Goal: Task Accomplishment & Management: Complete application form

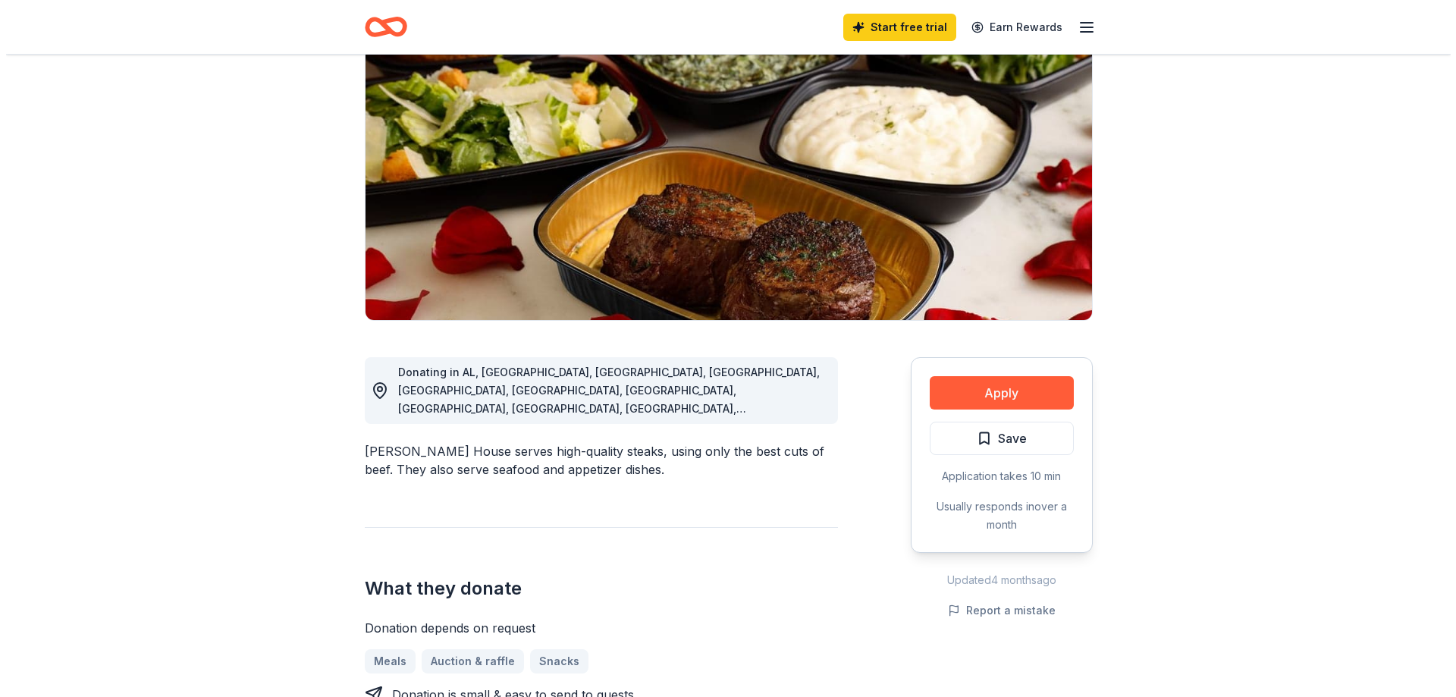
scroll to position [152, 0]
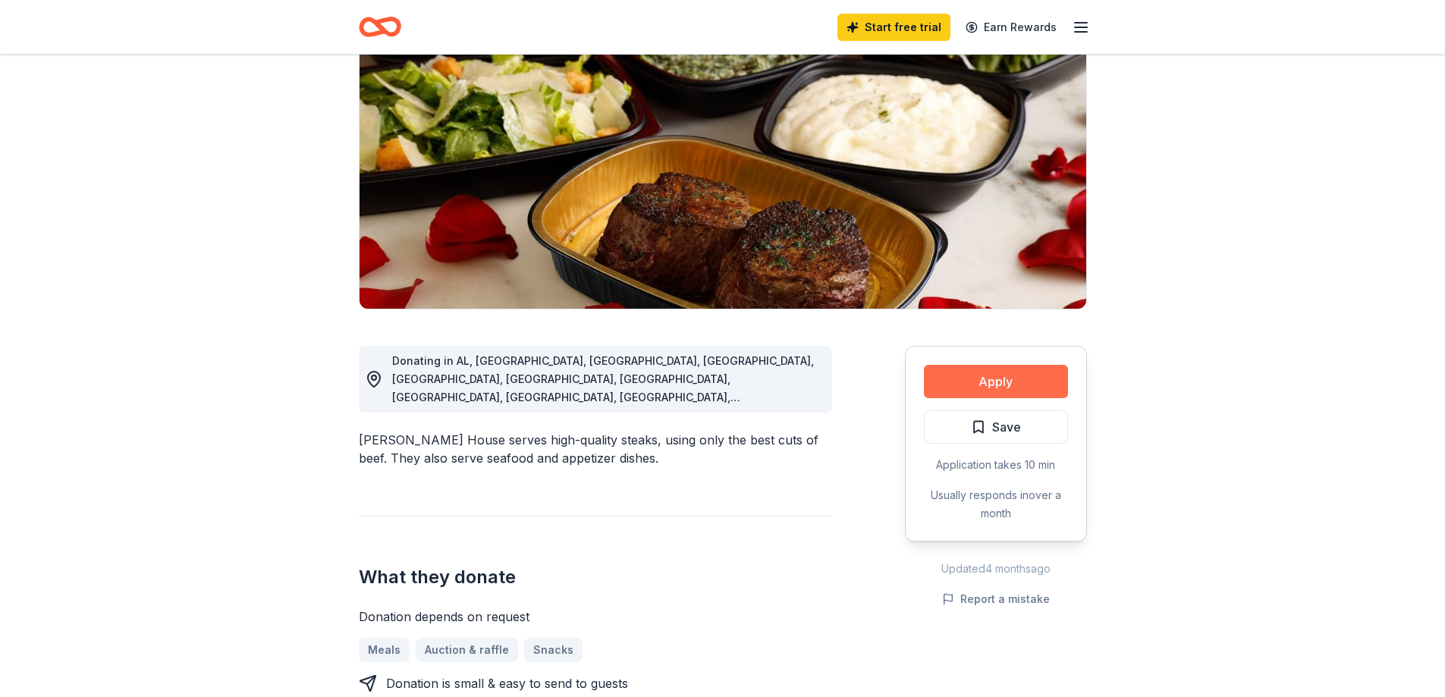
click at [990, 383] on button "Apply" at bounding box center [996, 381] width 144 height 33
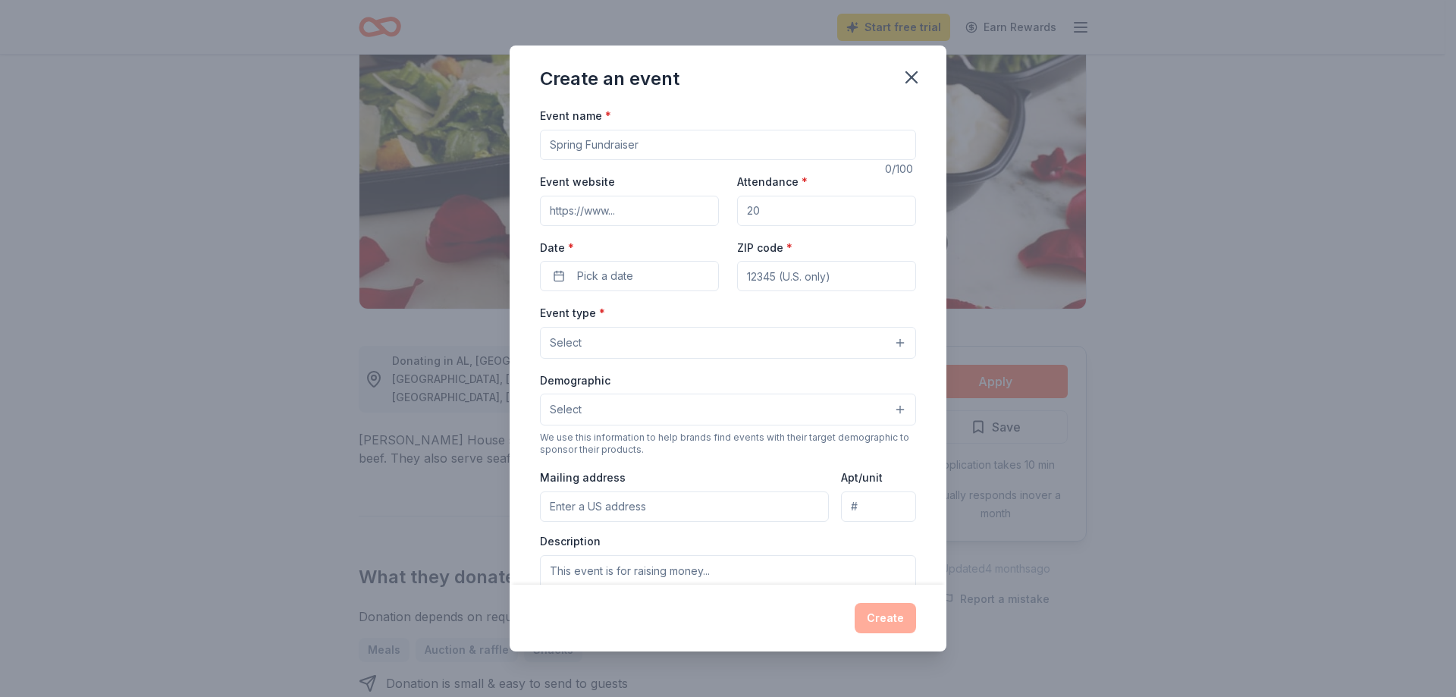
click at [620, 160] on div "Event name * 0 /100 Event website Attendance * Date * Pick a date ZIP code * Ev…" at bounding box center [728, 456] width 376 height 701
click at [636, 147] on input "Event name *" at bounding box center [728, 145] width 376 height 30
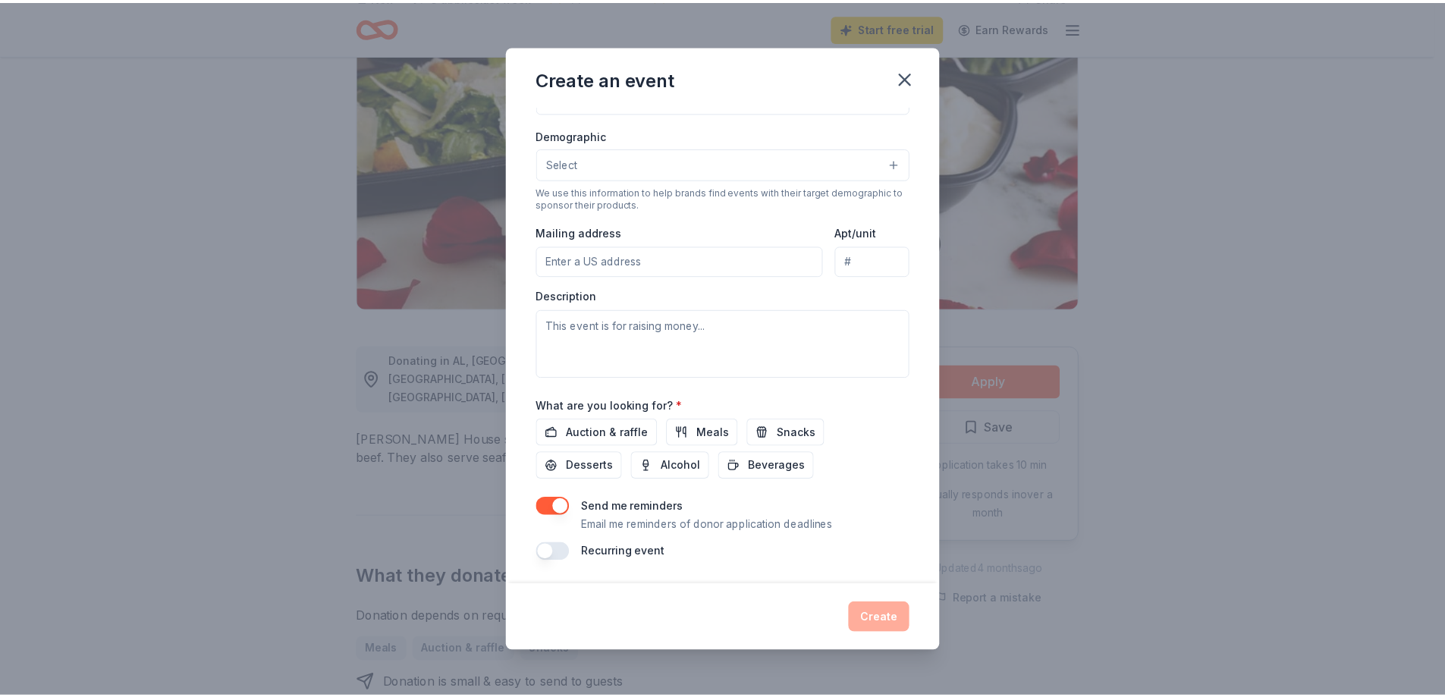
scroll to position [246, 0]
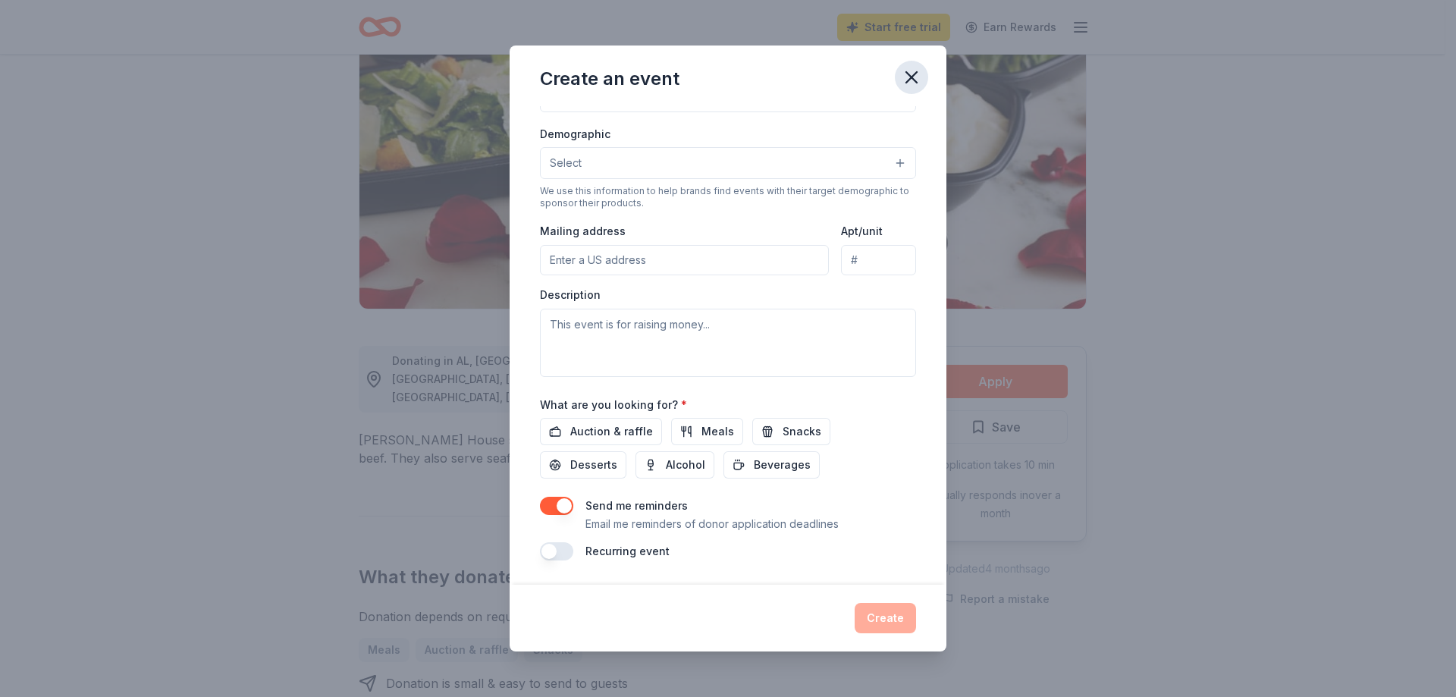
click at [908, 83] on icon "button" at bounding box center [911, 77] width 21 height 21
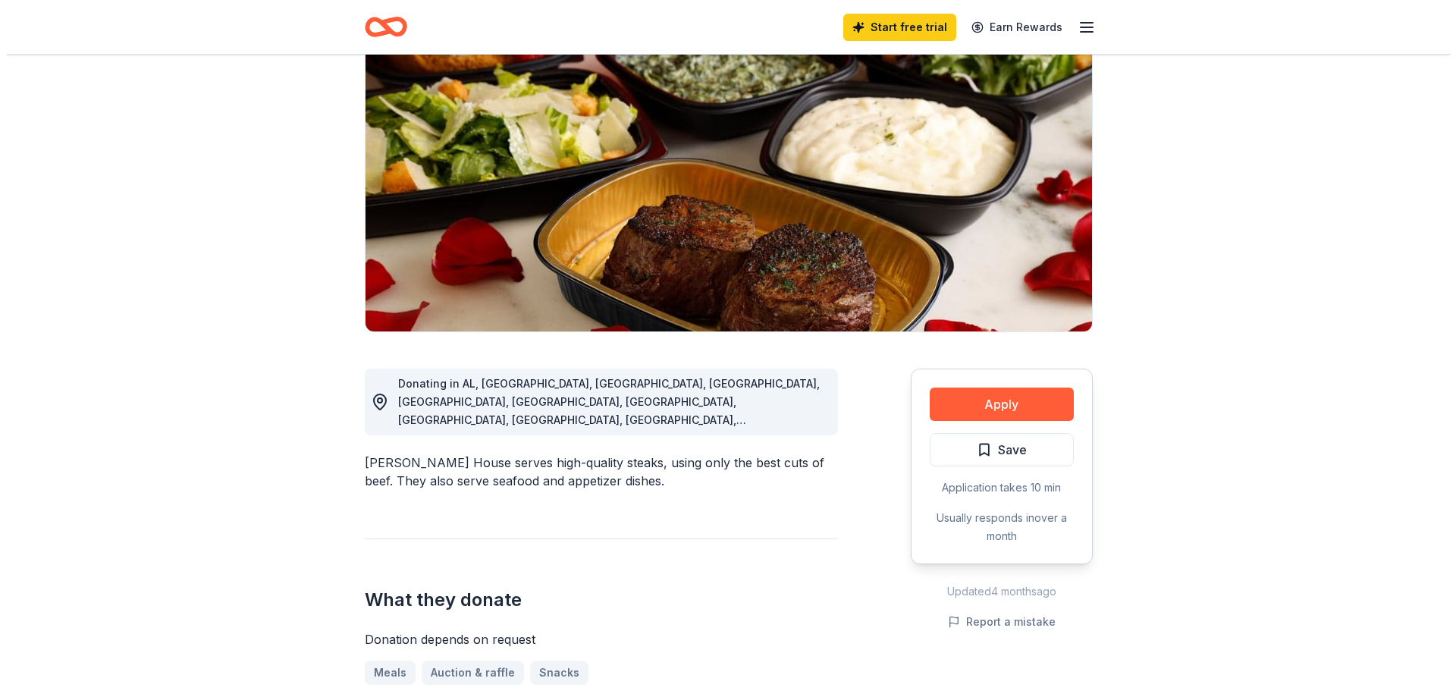
scroll to position [0, 0]
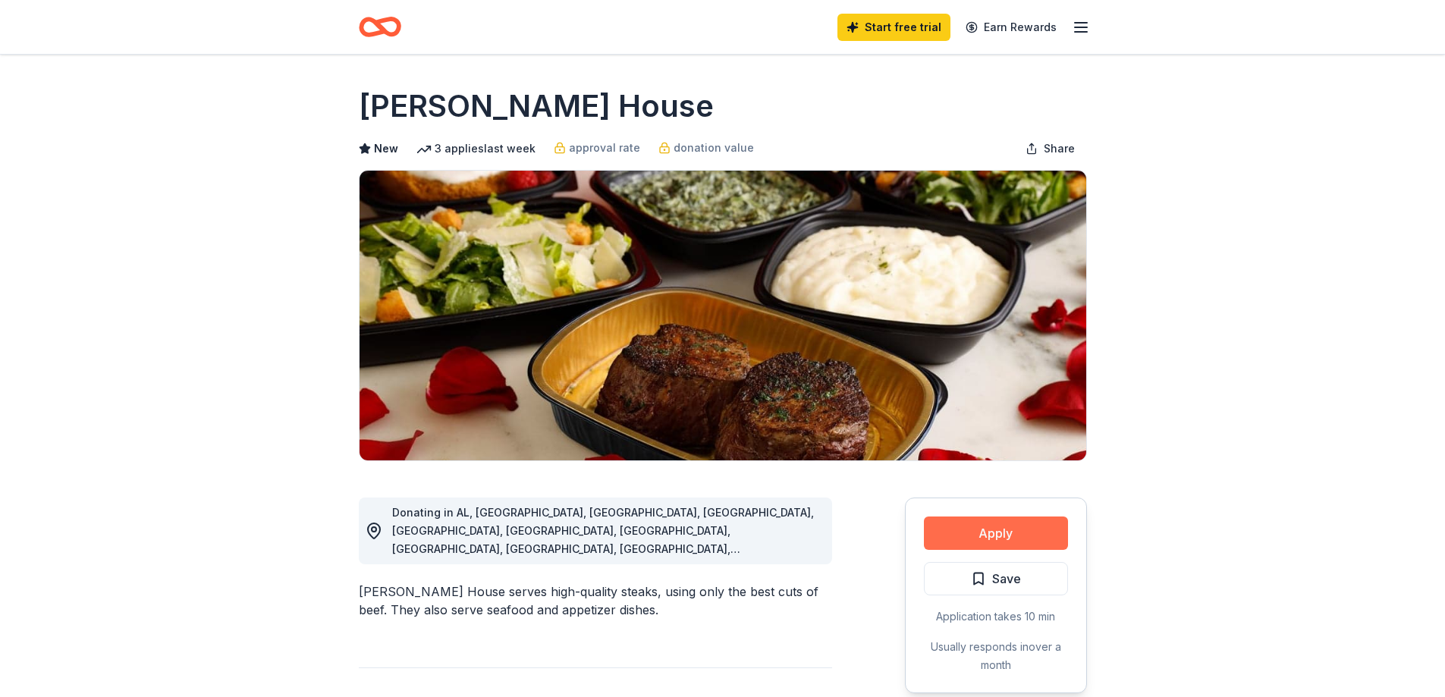
click at [957, 516] on button "Apply" at bounding box center [996, 532] width 144 height 33
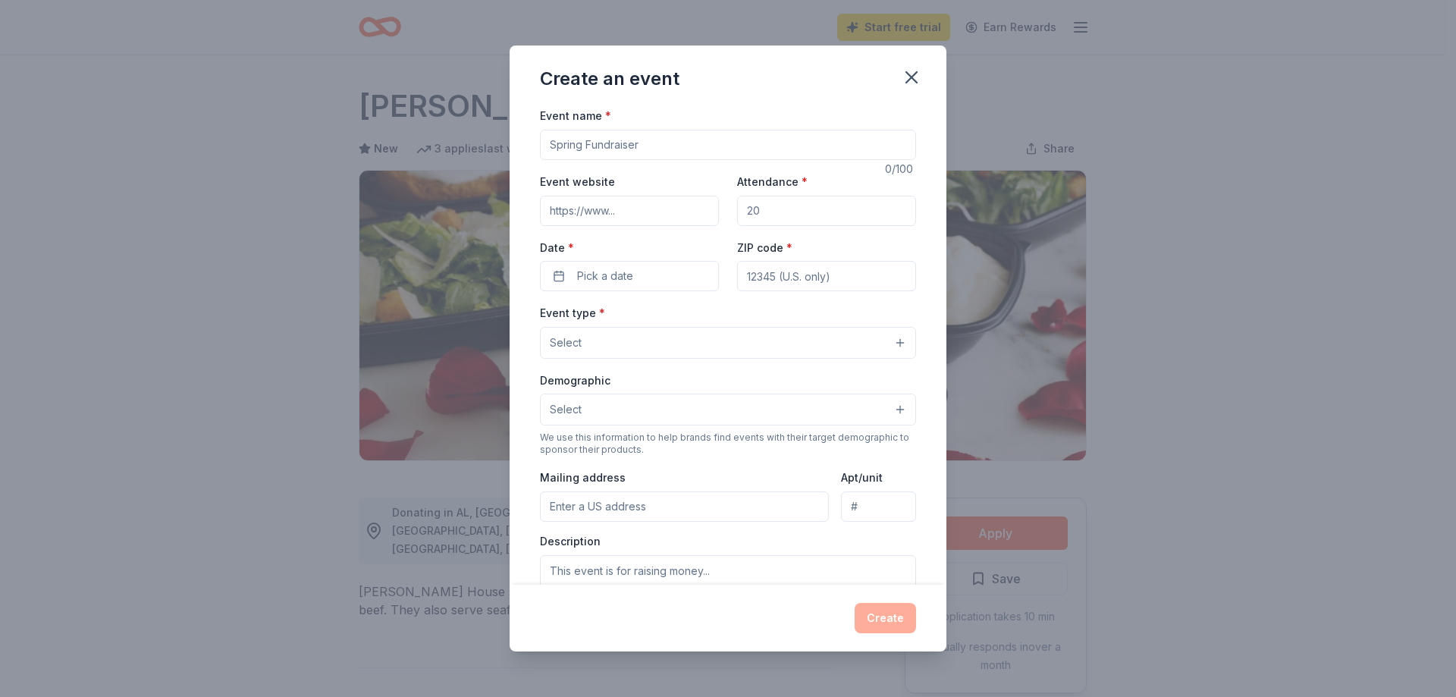
click at [667, 143] on input "Event name *" at bounding box center [728, 145] width 376 height 30
type input "P"
type input "BSAP A"
type input "t"
click at [667, 143] on input "BSAP A" at bounding box center [728, 145] width 376 height 30
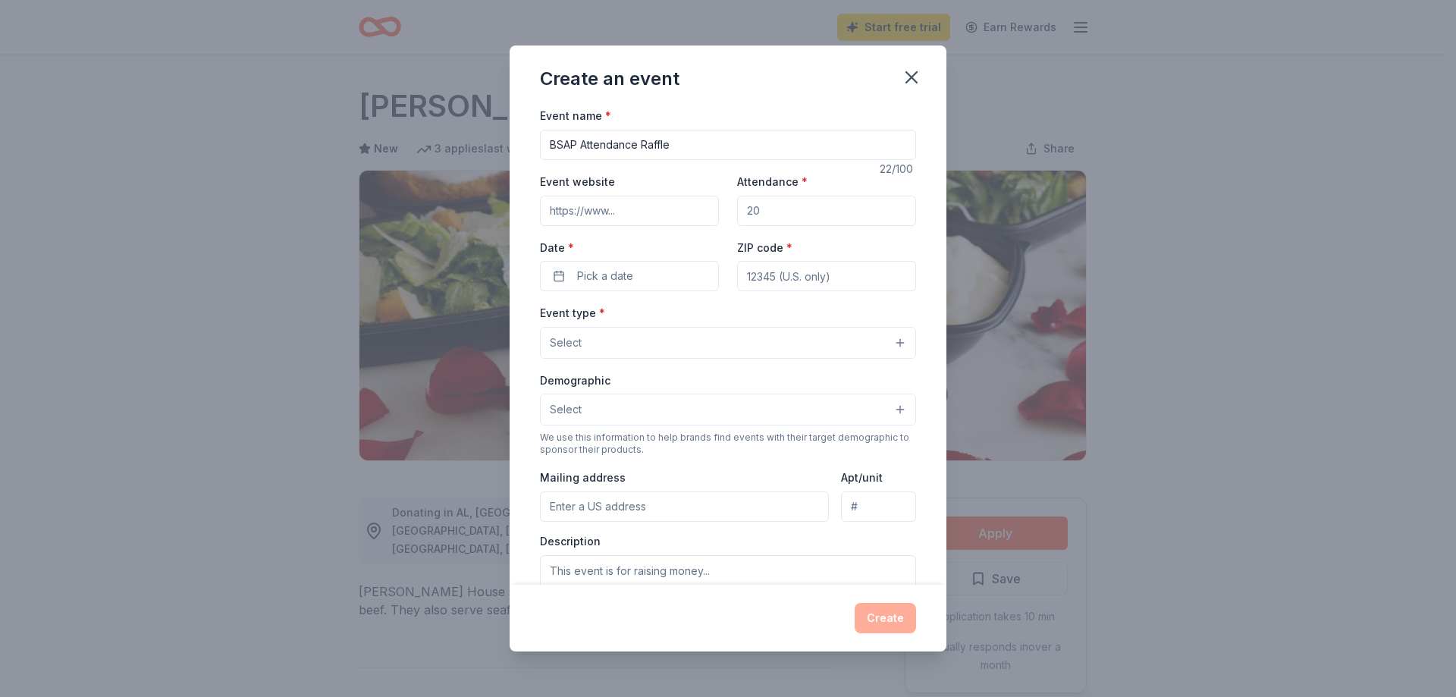
type input "BSAP Attendance Raffle"
click at [770, 214] on input "Attendance *" at bounding box center [826, 211] width 179 height 30
type input "50"
click at [658, 238] on div "Date * Pick a date" at bounding box center [629, 265] width 179 height 54
click at [626, 279] on span "Pick a date" at bounding box center [605, 276] width 56 height 18
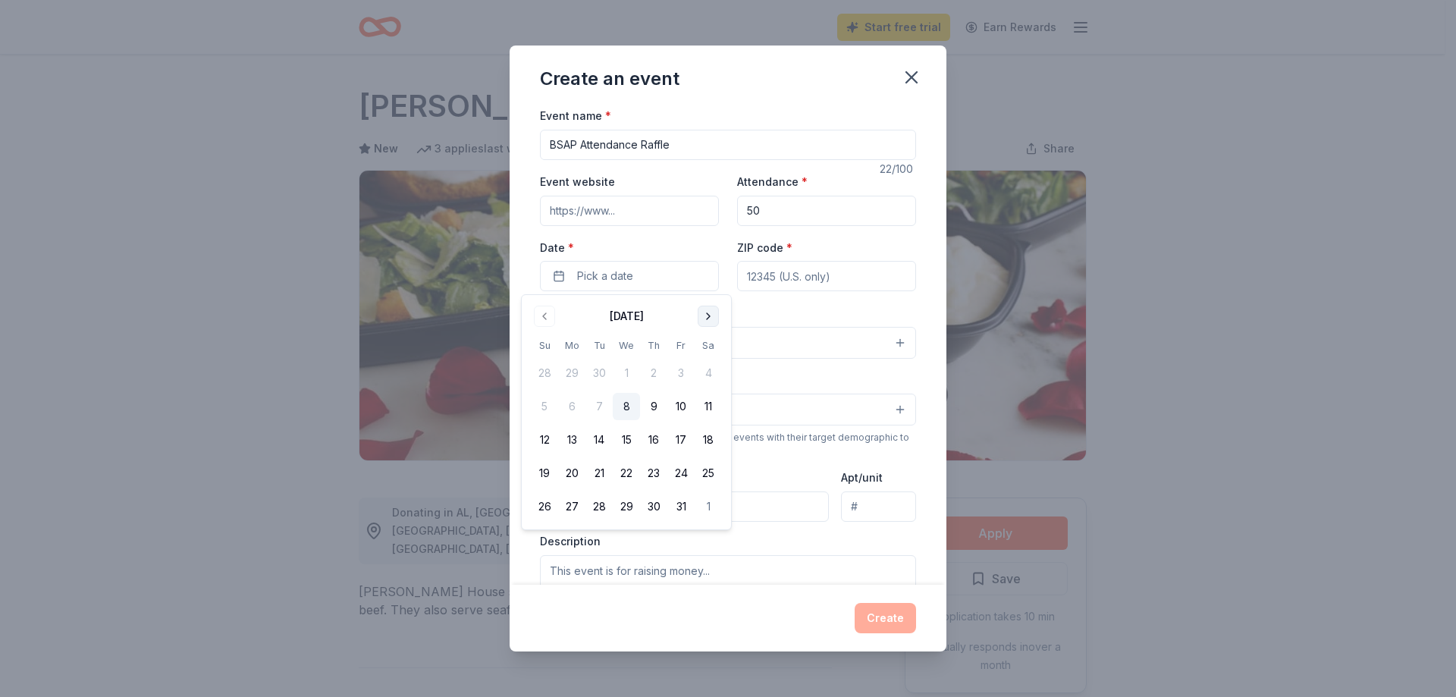
click at [710, 313] on button "Go to next month" at bounding box center [708, 316] width 21 height 21
click at [631, 401] on button "10" at bounding box center [626, 406] width 27 height 27
click at [707, 310] on button "Go to next month" at bounding box center [708, 316] width 21 height 21
click at [801, 306] on div "Event type * Select" at bounding box center [728, 330] width 376 height 55
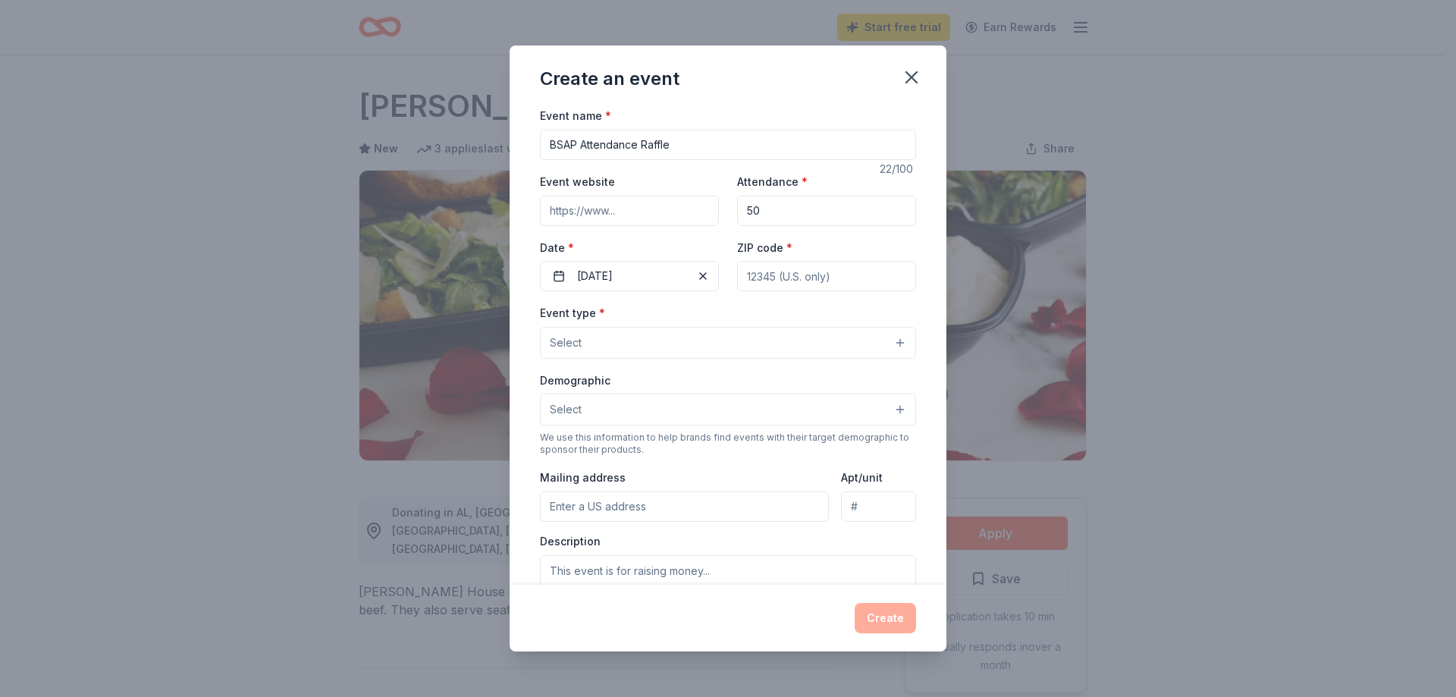
click at [797, 278] on input "ZIP code *" at bounding box center [826, 276] width 179 height 30
type input "90044"
click at [664, 330] on button "Select" at bounding box center [728, 343] width 376 height 32
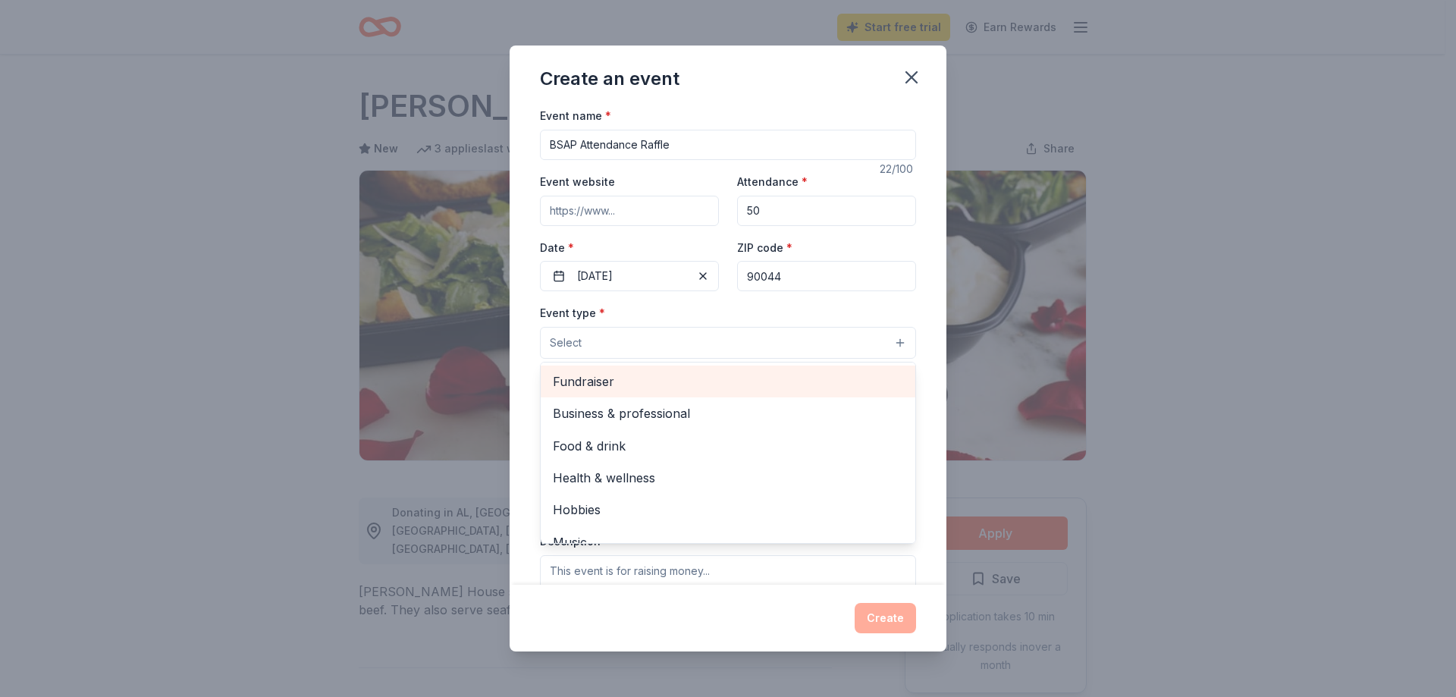
click at [633, 375] on span "Fundraiser" at bounding box center [728, 382] width 350 height 20
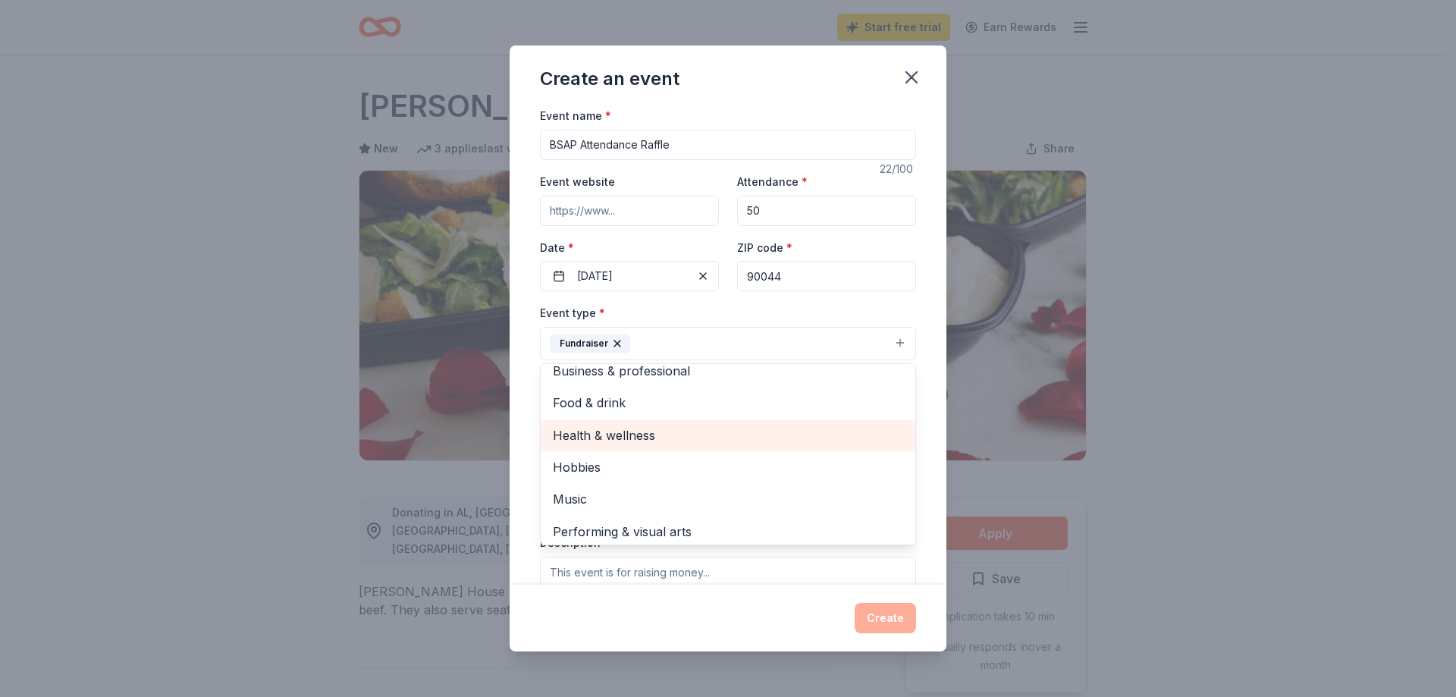
scroll to position [18, 0]
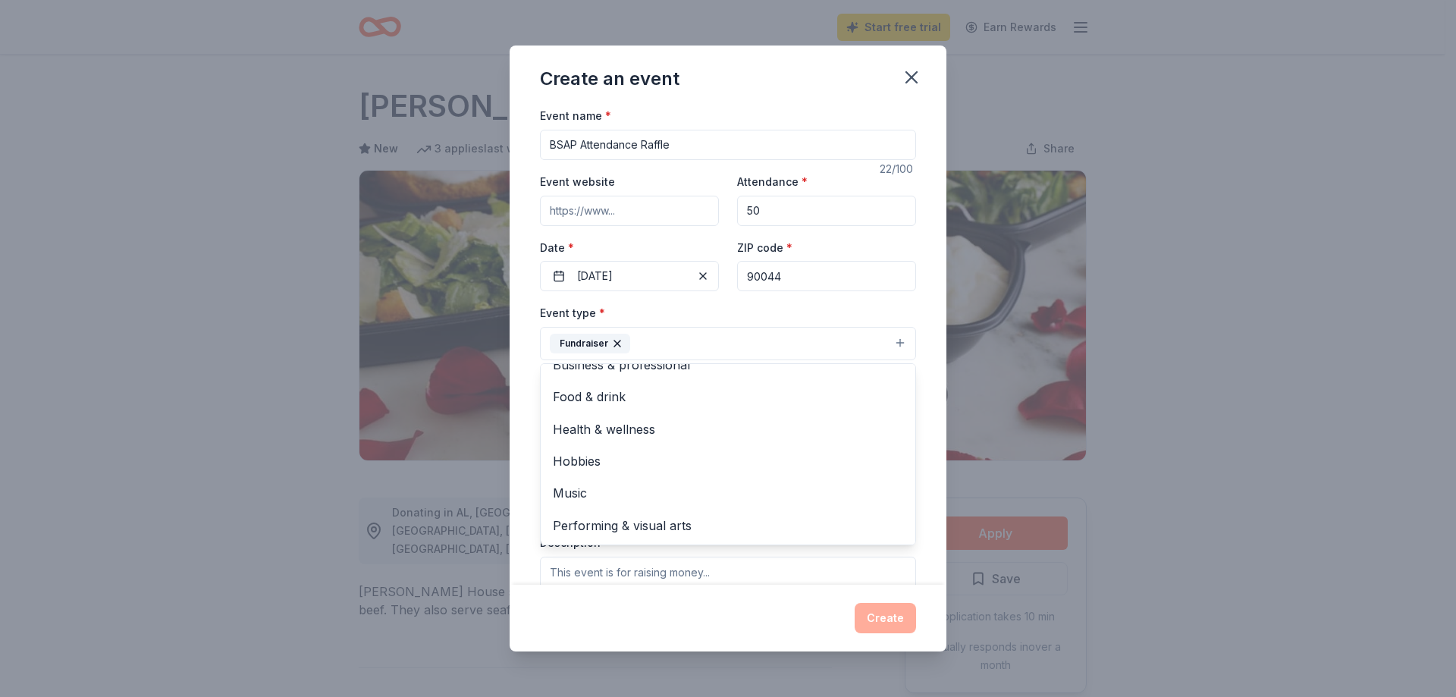
click at [528, 441] on div "Event name * BSAP Attendance Raffle 22 /100 Event website Attendance * 50 Date …" at bounding box center [728, 345] width 437 height 478
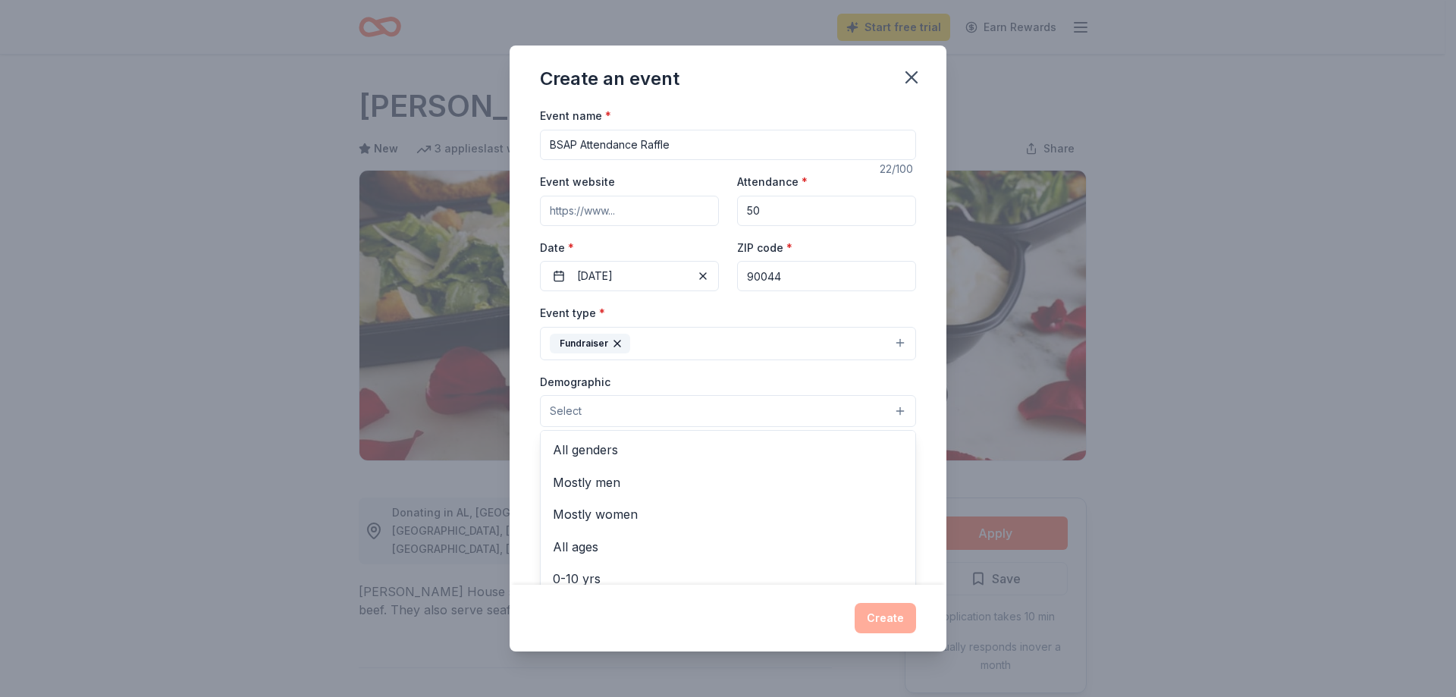
click at [573, 407] on span "Select" at bounding box center [566, 411] width 32 height 18
click at [573, 537] on span "All ages" at bounding box center [728, 547] width 350 height 20
click at [518, 478] on div "Event name * BSAP Attendance Raffle 22 /100 Event website Attendance * 50 Date …" at bounding box center [728, 345] width 437 height 478
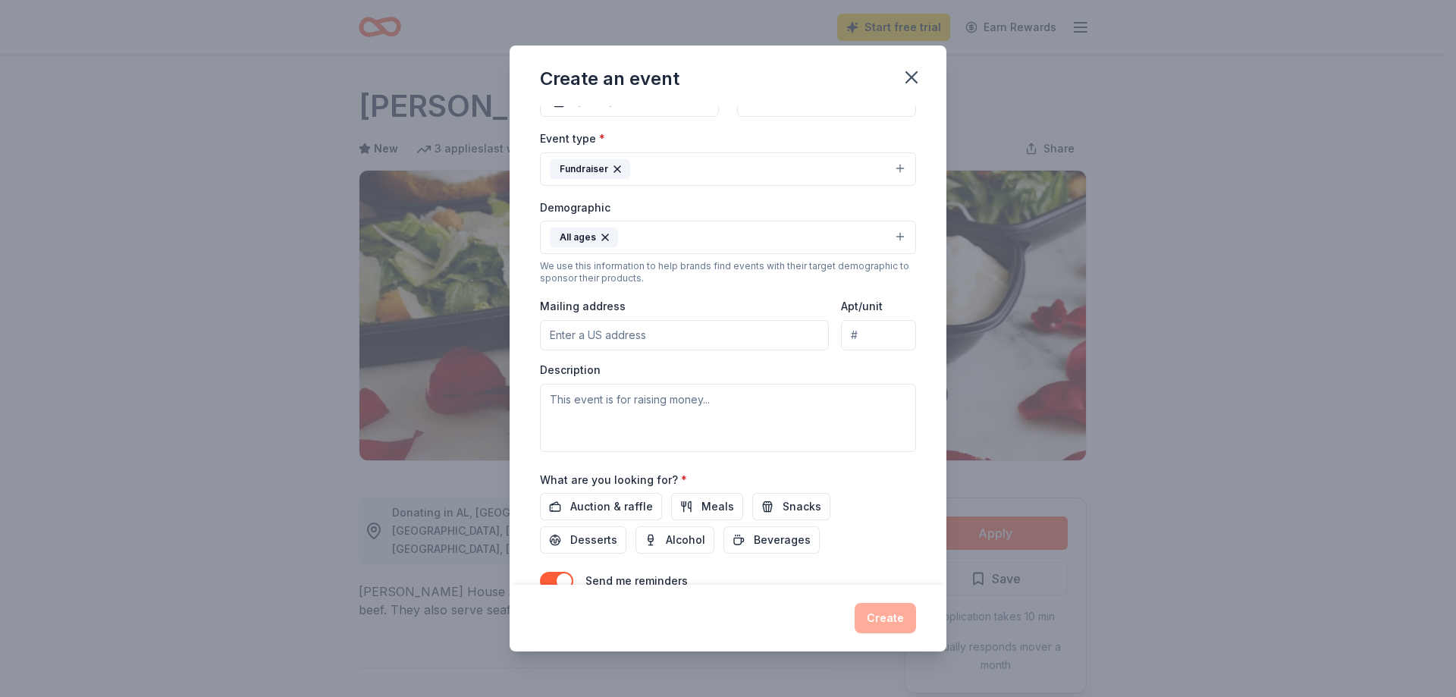
scroll to position [250, 0]
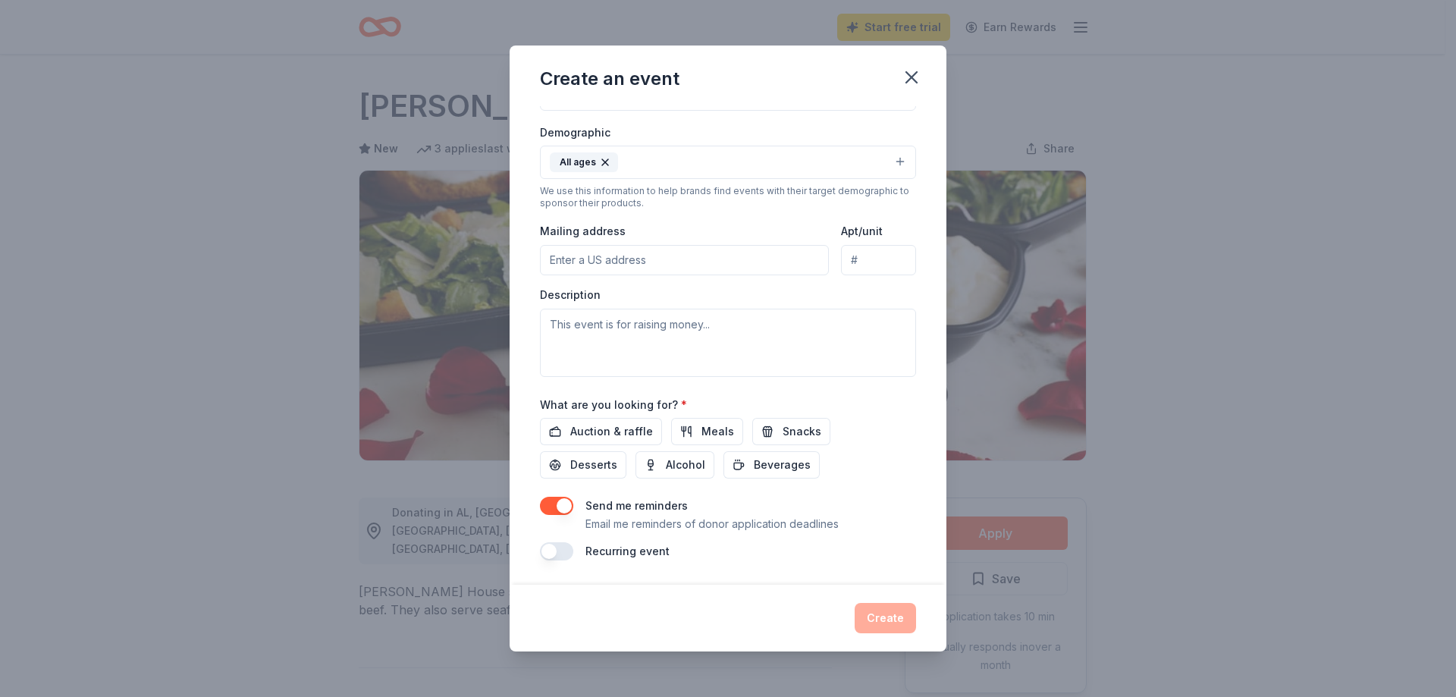
click at [624, 275] on div "Event type * Fundraiser Demographic All ages We use this information to help br…" at bounding box center [728, 215] width 376 height 322
click at [624, 269] on input "Mailing address" at bounding box center [684, 260] width 289 height 30
click at [628, 341] on textarea at bounding box center [728, 343] width 376 height 68
click at [620, 427] on span "Auction & raffle" at bounding box center [611, 431] width 83 height 18
click at [684, 434] on button "Meals" at bounding box center [707, 431] width 72 height 27
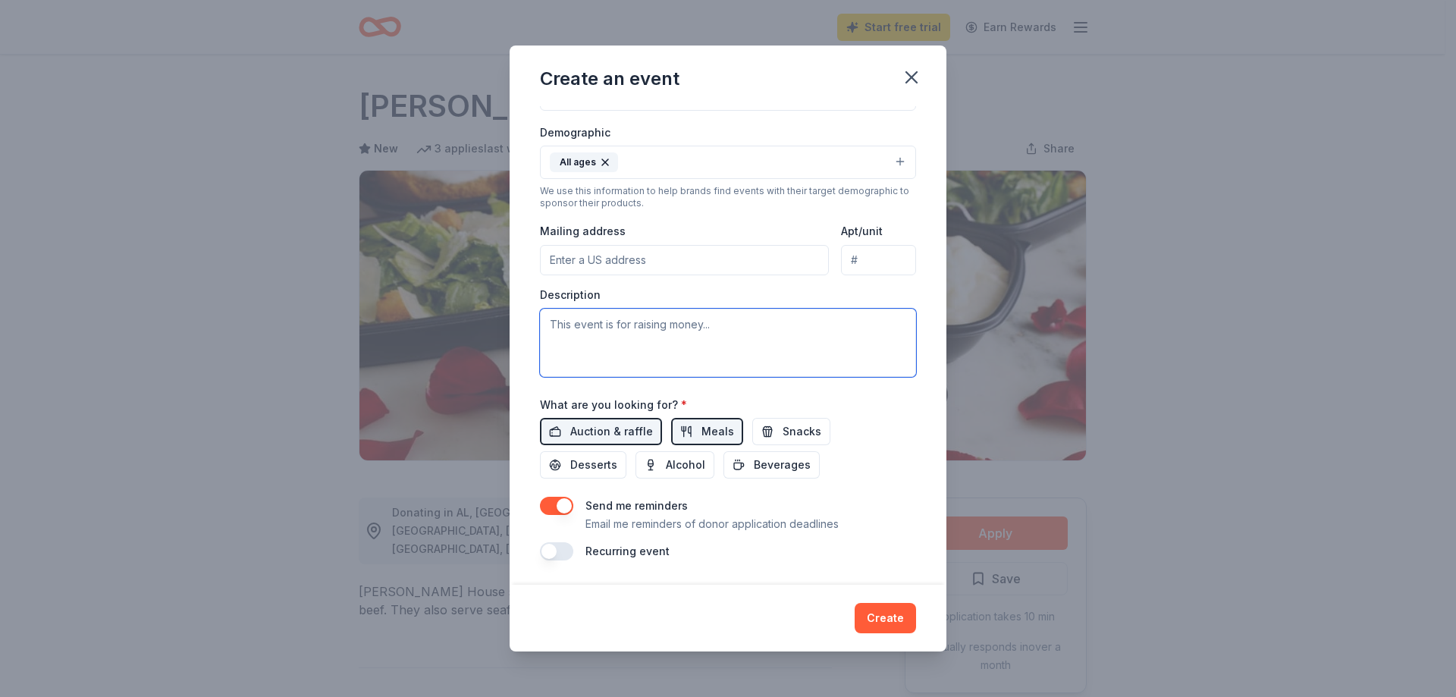
click at [580, 359] on textarea at bounding box center [728, 343] width 376 height 68
click at [649, 252] on input "Mailing address" at bounding box center [684, 260] width 289 height 30
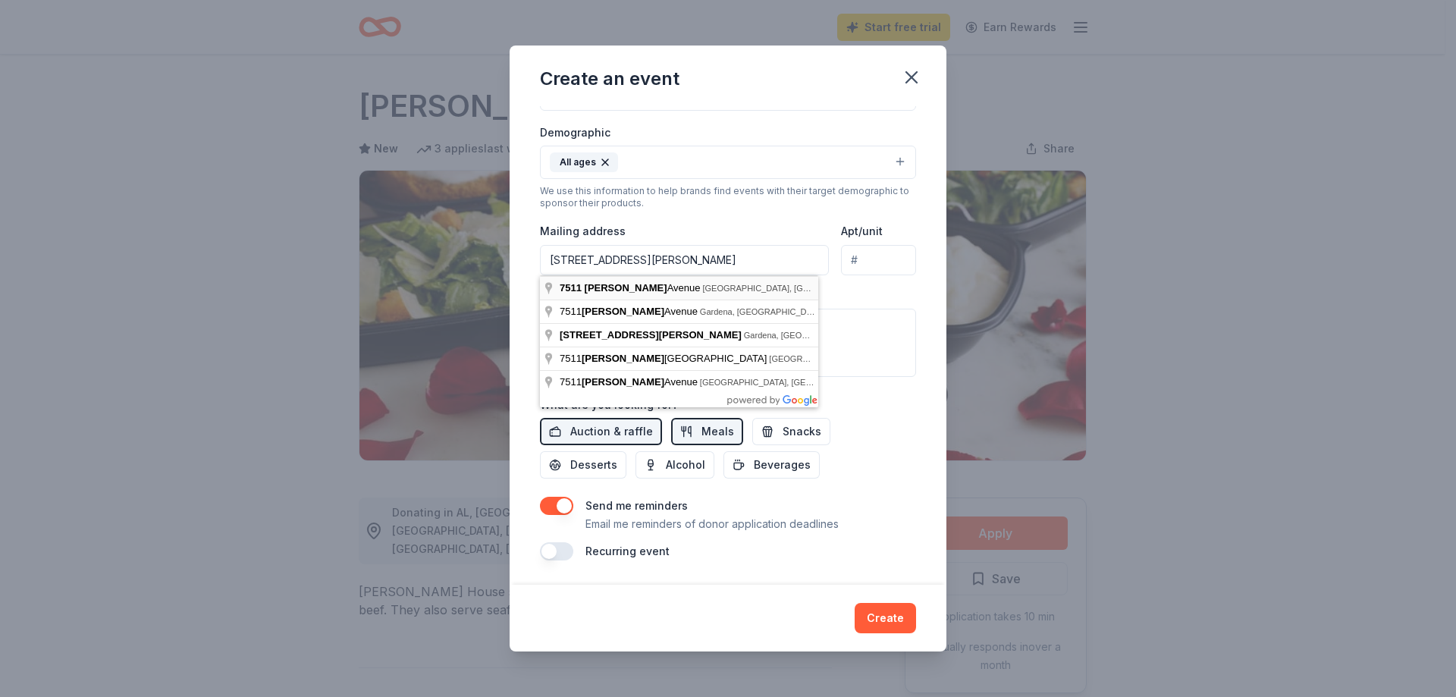
type input "7511 Raymond Avenue, Los Angeles, CA, 90044"
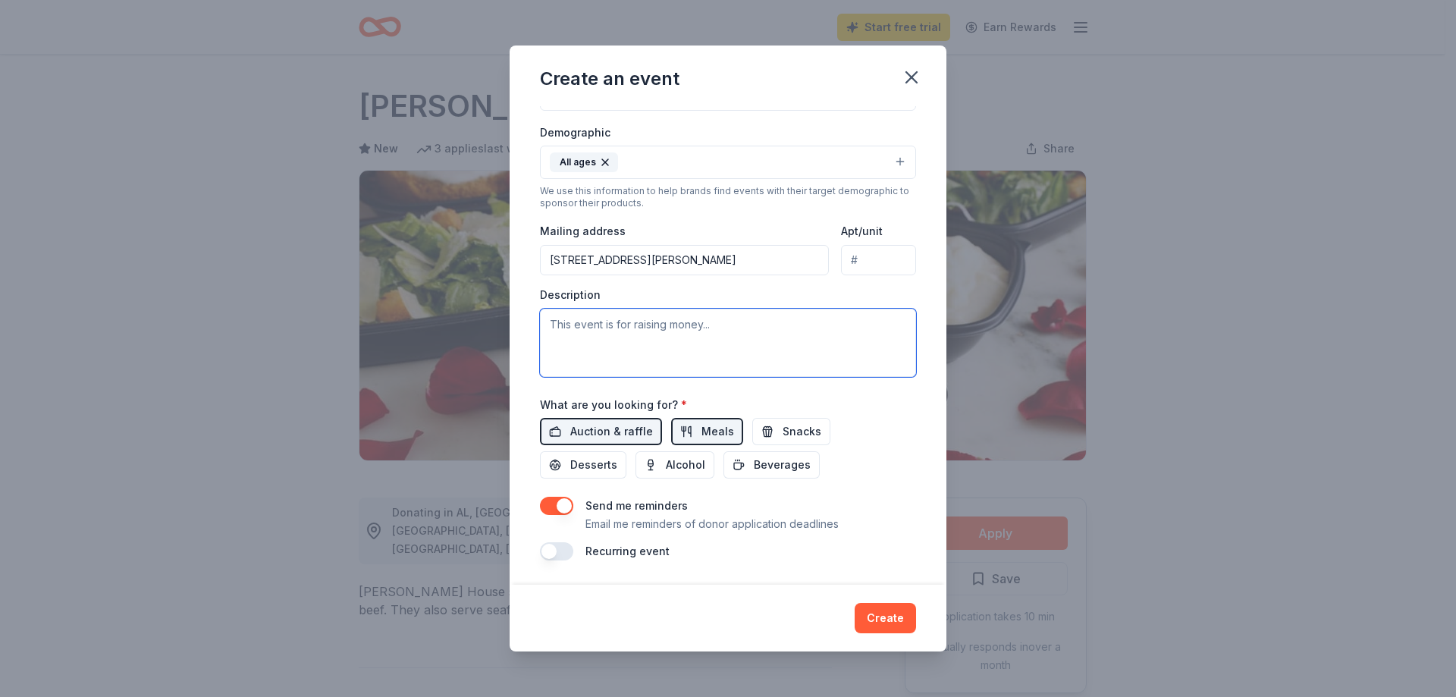
click at [592, 316] on textarea at bounding box center [728, 343] width 376 height 68
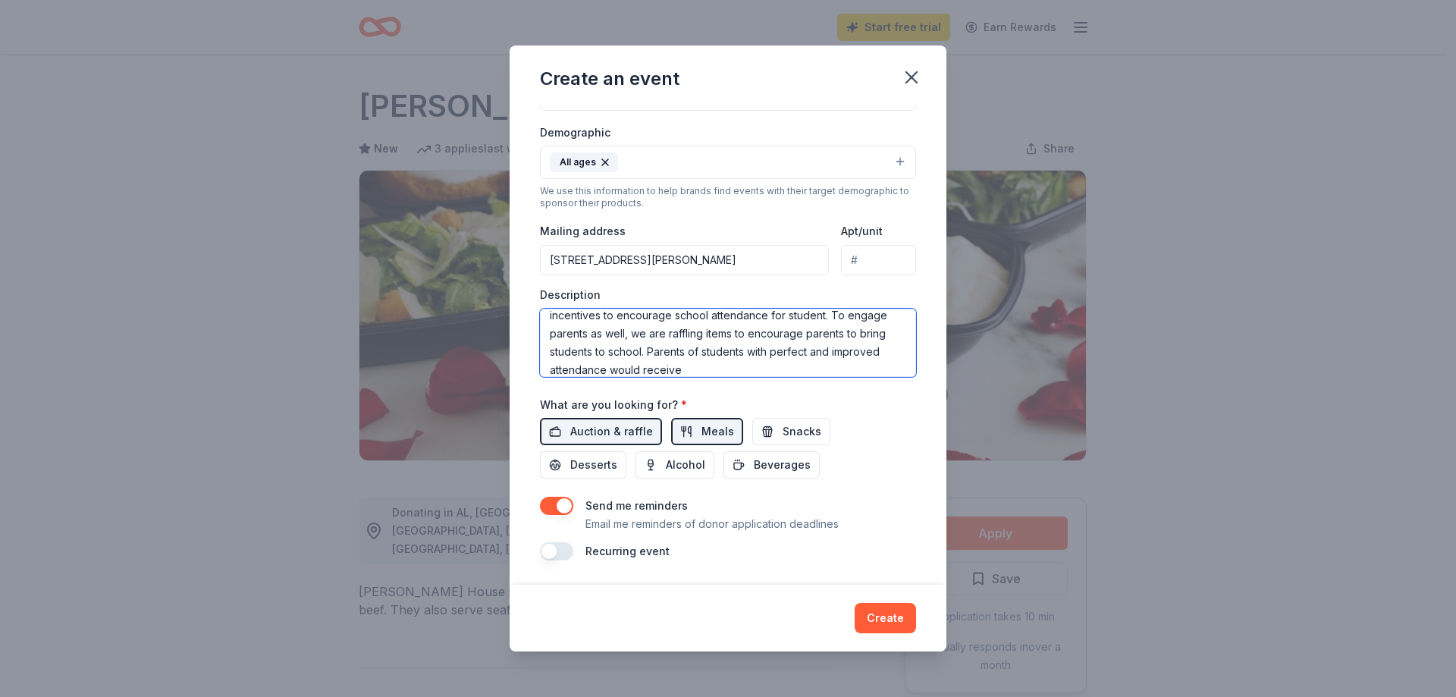
scroll to position [36, 0]
drag, startPoint x: 736, startPoint y: 354, endPoint x: 816, endPoint y: 379, distance: 84.2
click at [816, 379] on div "Event name * BSAP Attendance Raffle 22 /100 Event website Attendance * 50 Date …" at bounding box center [728, 209] width 376 height 704
click at [775, 336] on textarea "As the Pupil Services and Attendance Counselor, we plans events and incentives …" at bounding box center [728, 343] width 376 height 68
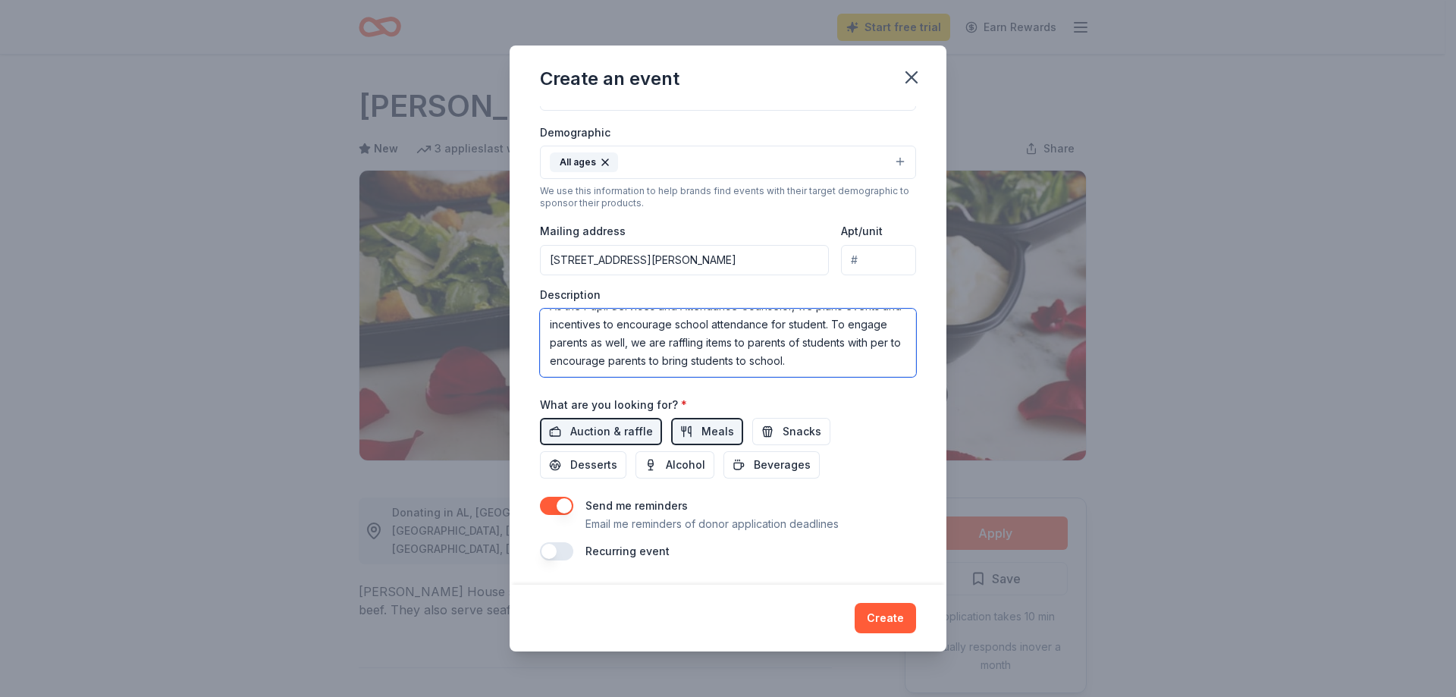
scroll to position [36, 0]
drag, startPoint x: 796, startPoint y: 341, endPoint x: 818, endPoint y: 360, distance: 29.0
click at [818, 360] on textarea "As the Pupil Services and Attendance Counselor, we plans events and incentives …" at bounding box center [728, 343] width 376 height 68
drag, startPoint x: 661, startPoint y: 365, endPoint x: 467, endPoint y: 245, distance: 227.5
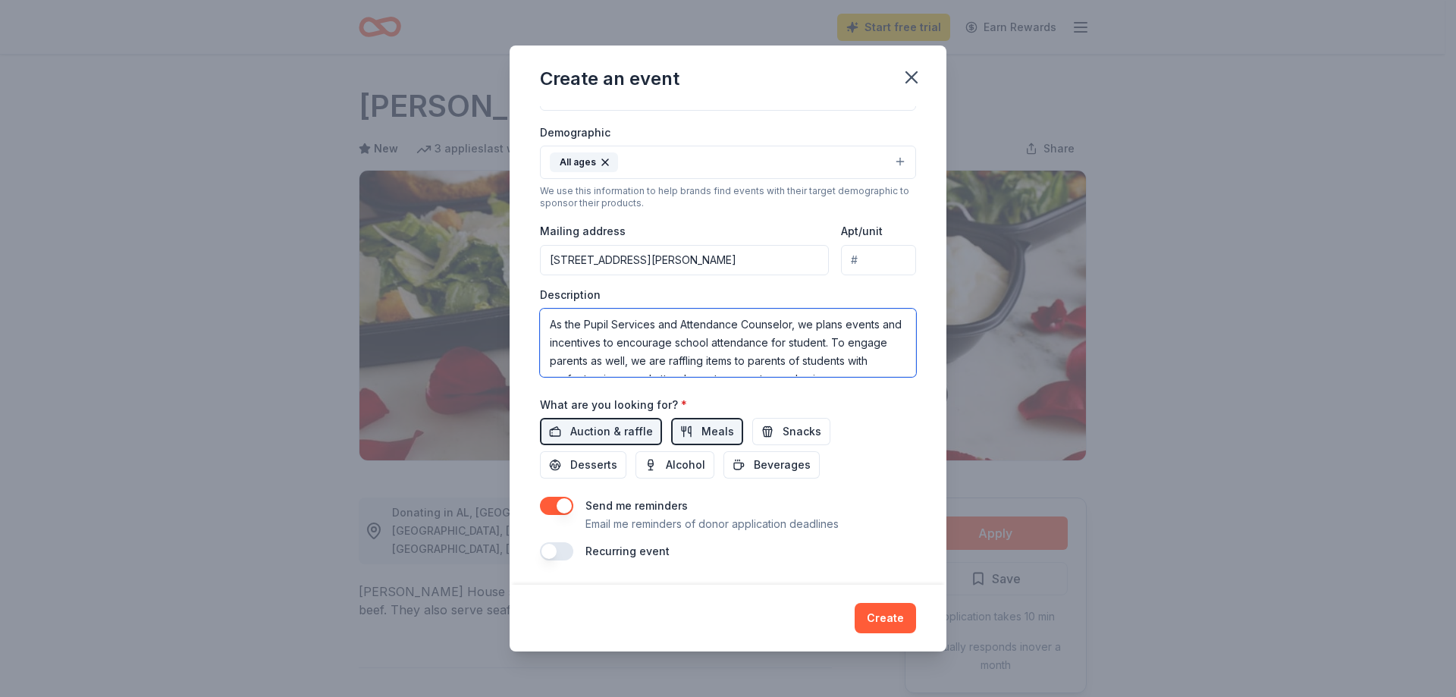
click at [467, 245] on div "Create an event Event name * BSAP Attendance Raffle 22 /100 Event website Atten…" at bounding box center [728, 348] width 1456 height 697
type textarea "As the Pupil Services and Attendance Counselor, we plans events and incentives …"
click at [1434, 393] on div "Create an event Event name * BSAP Attendance Raffle 22 /100 Event website Atten…" at bounding box center [728, 348] width 1456 height 697
click at [893, 622] on button "Create" at bounding box center [885, 618] width 61 height 30
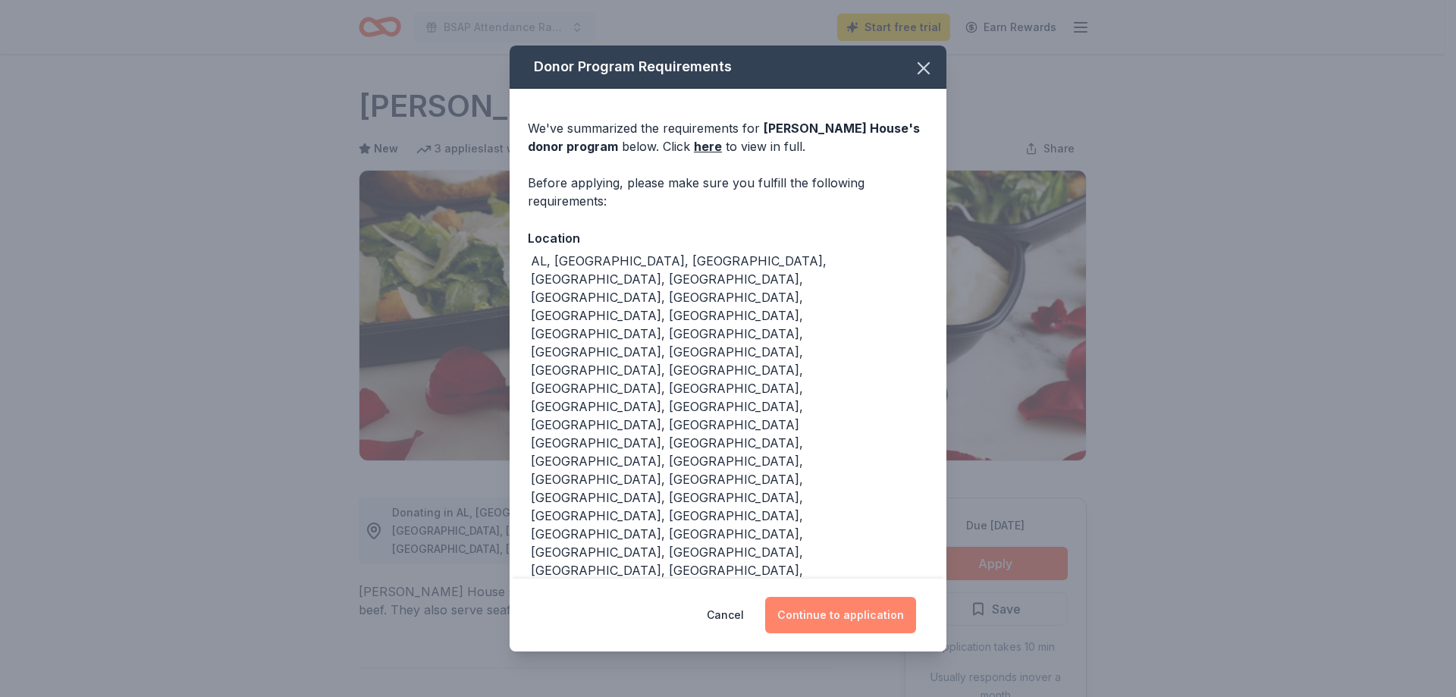
click at [833, 597] on button "Continue to application" at bounding box center [840, 615] width 151 height 36
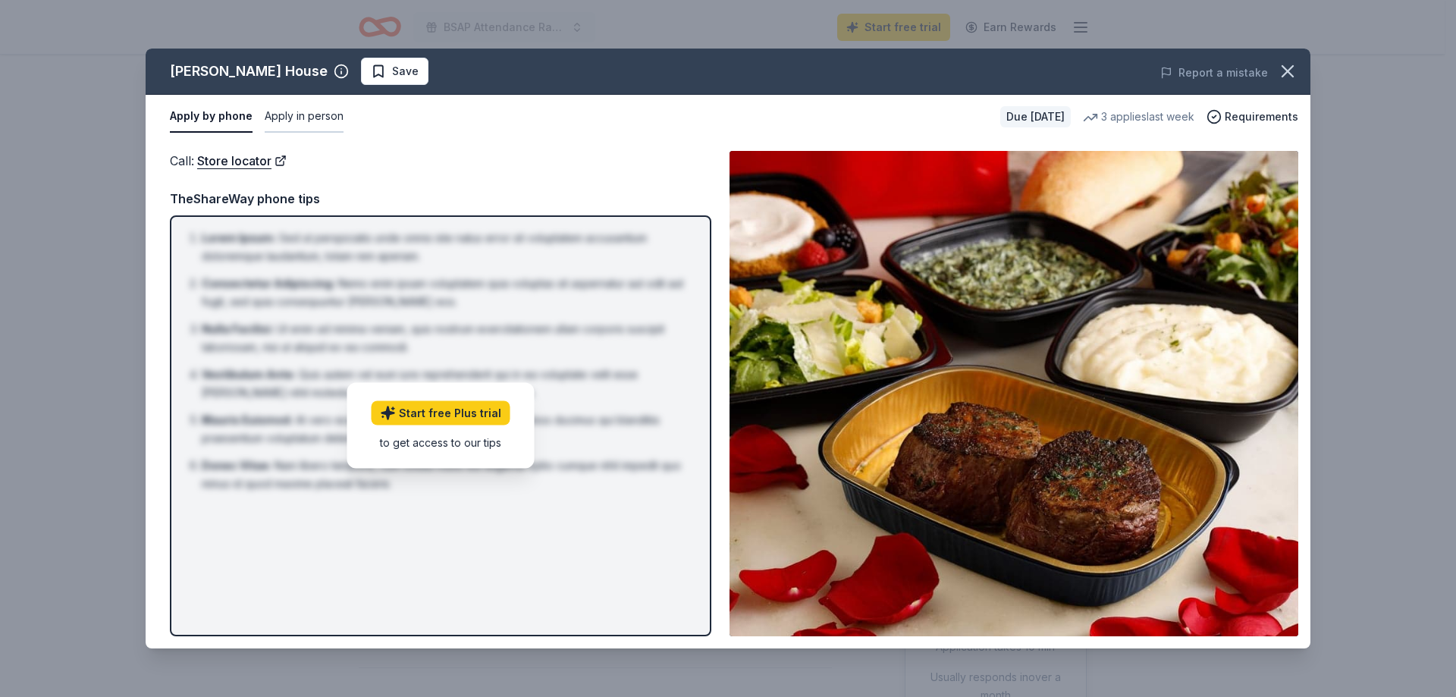
click at [294, 115] on button "Apply in person" at bounding box center [304, 117] width 79 height 32
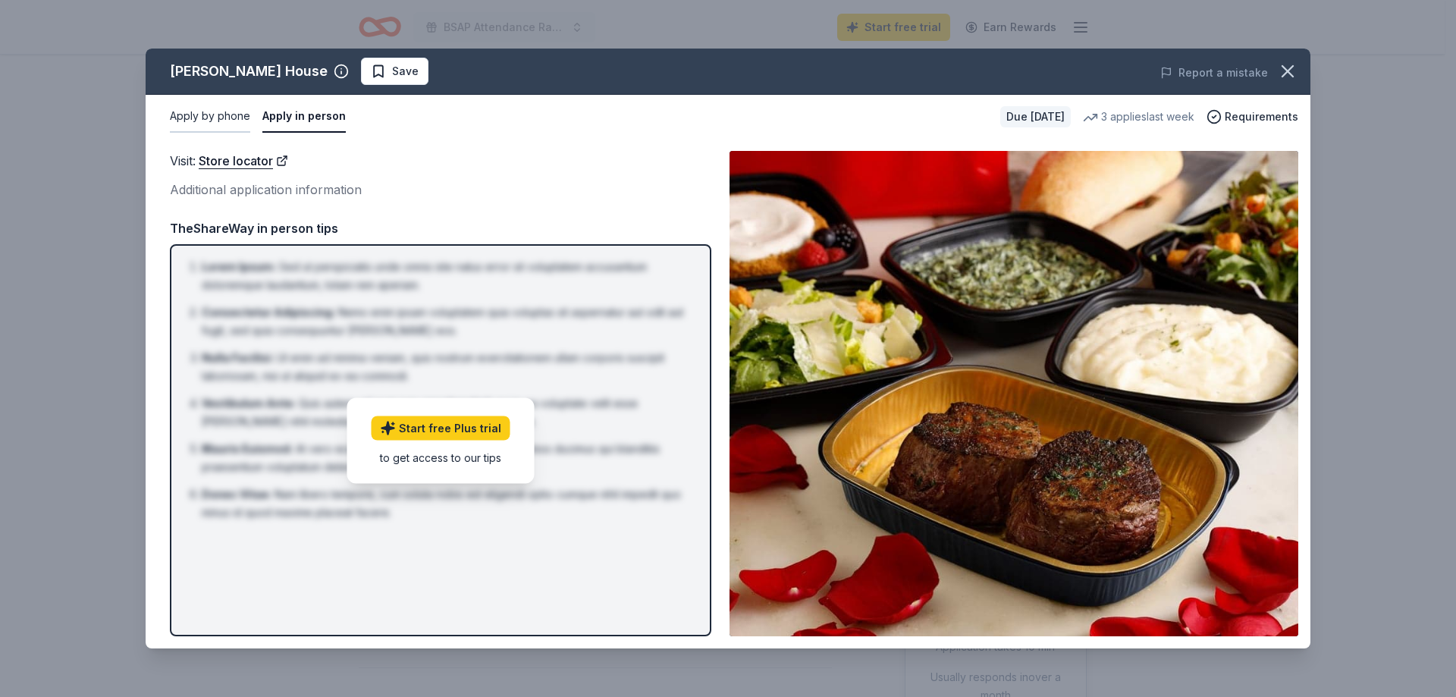
click at [218, 113] on button "Apply by phone" at bounding box center [210, 117] width 80 height 32
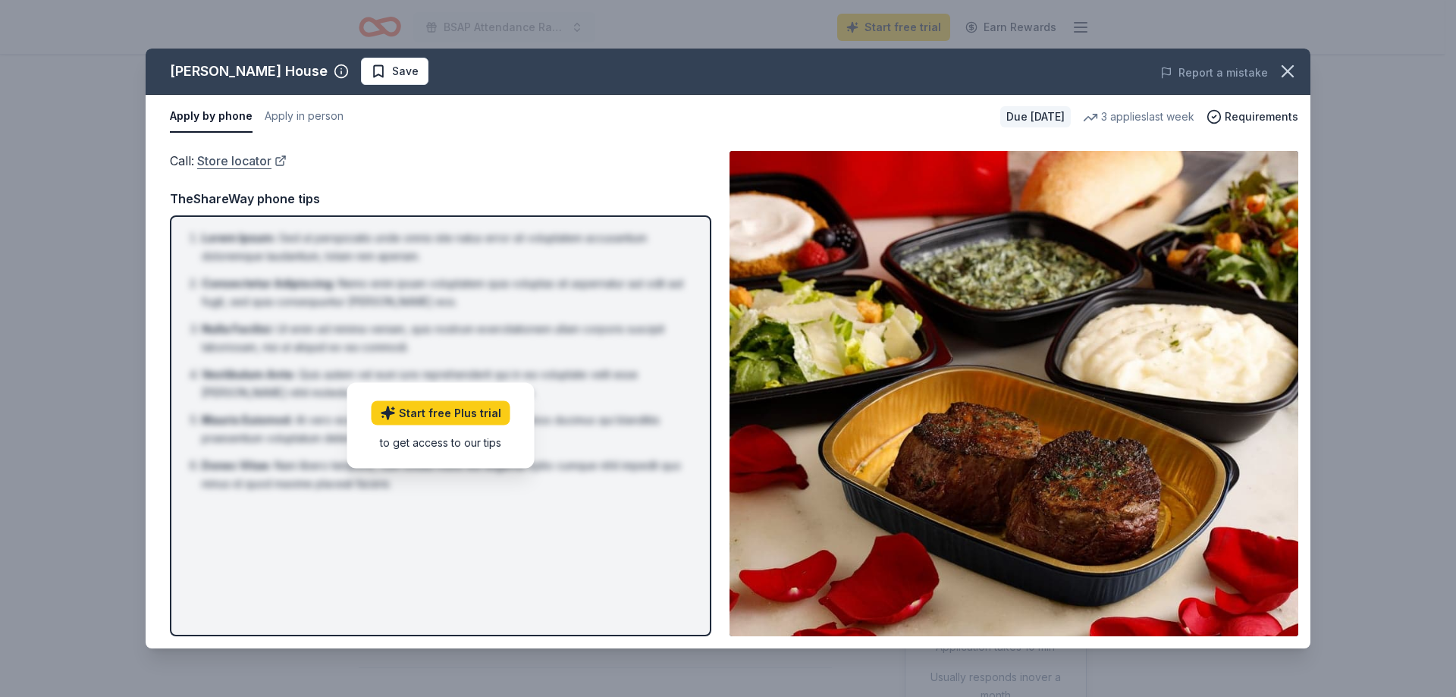
click at [231, 165] on link "Store locator" at bounding box center [241, 161] width 89 height 20
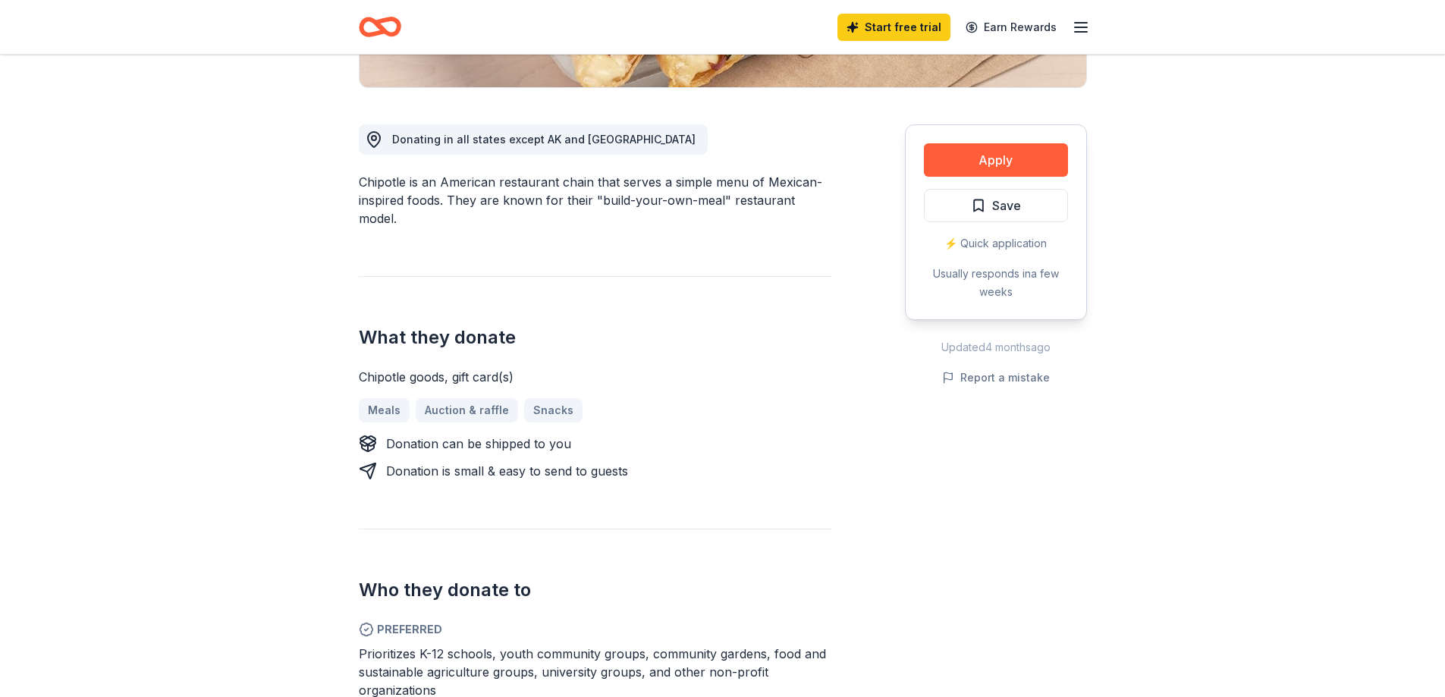
scroll to position [379, 0]
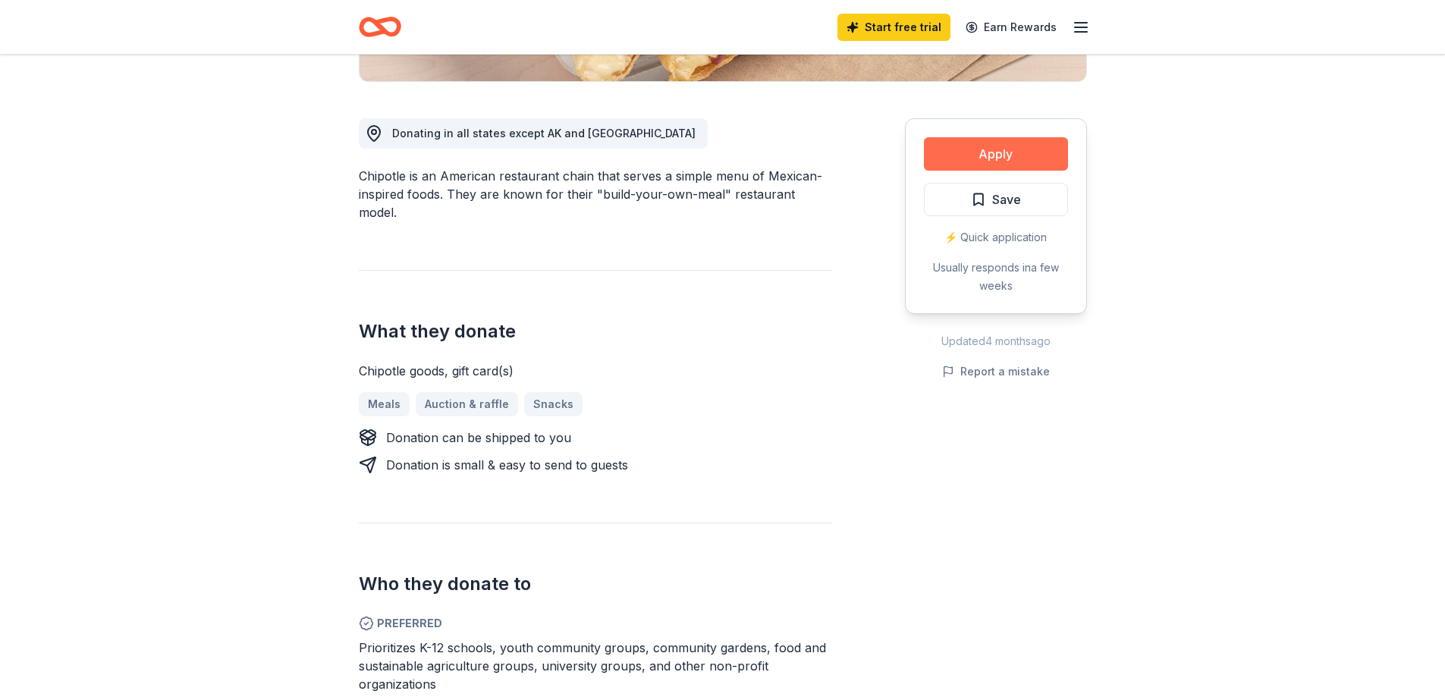
click at [972, 149] on button "Apply" at bounding box center [996, 153] width 144 height 33
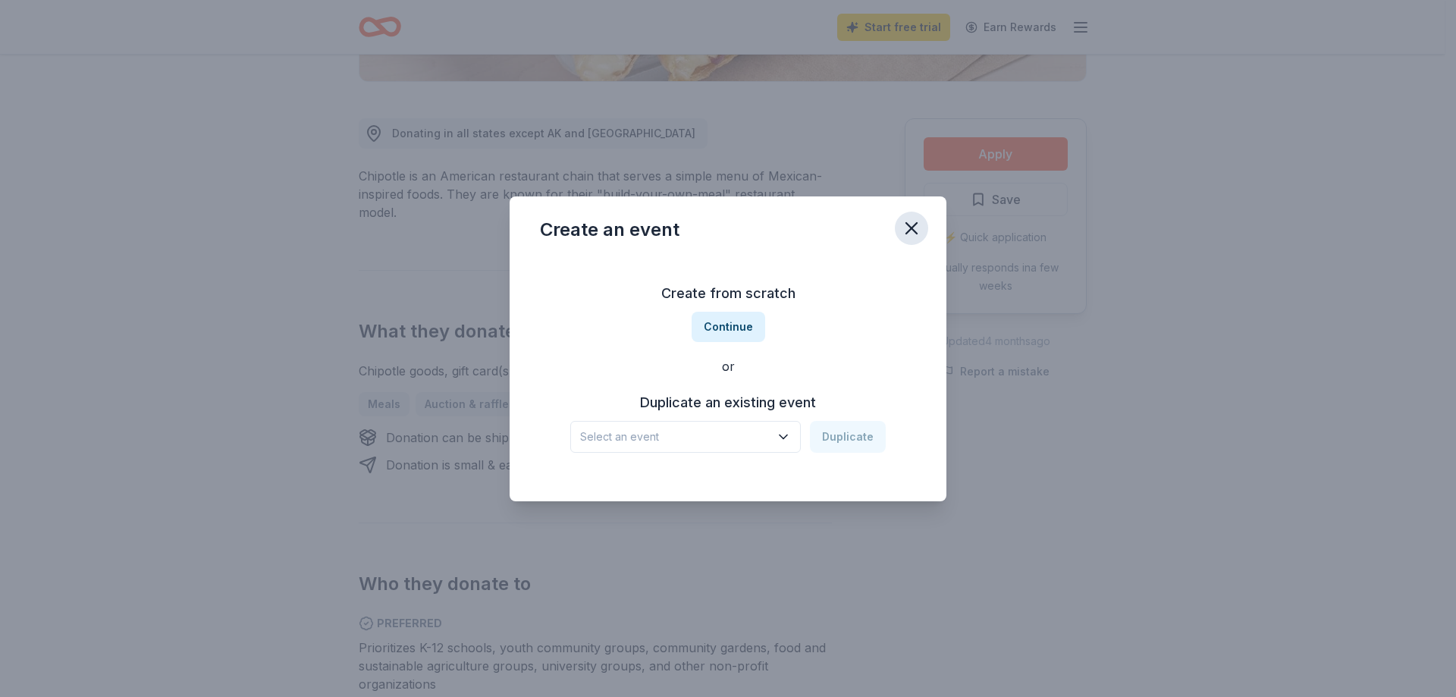
click at [917, 227] on icon "button" at bounding box center [911, 228] width 21 height 21
